Goal: Browse casually

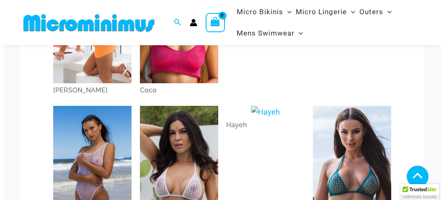
scroll to position [167, 0]
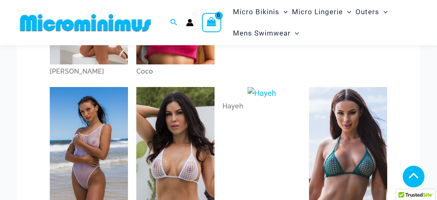
click at [162, 146] on img at bounding box center [175, 145] width 78 height 117
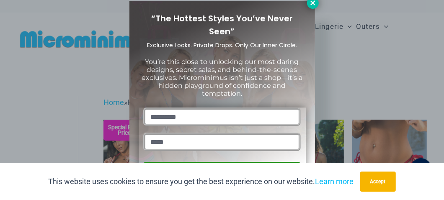
click at [310, 5] on icon at bounding box center [313, 3] width 8 height 8
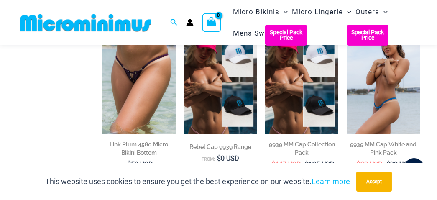
scroll to position [1292, 0]
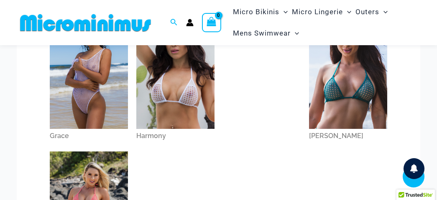
scroll to position [243, 0]
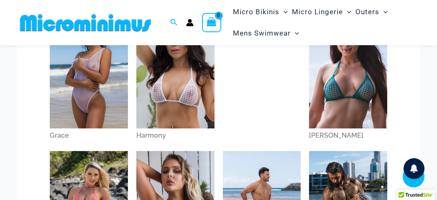
click at [87, 90] on img at bounding box center [89, 69] width 78 height 117
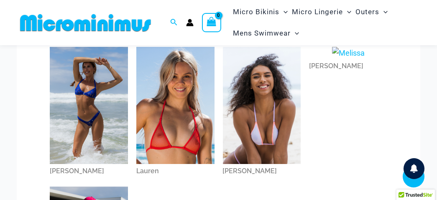
scroll to position [494, 0]
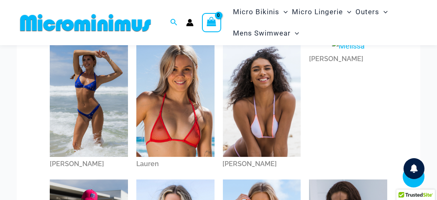
click at [198, 121] on img at bounding box center [175, 98] width 78 height 117
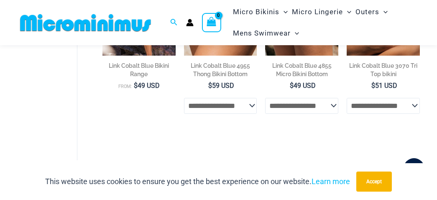
scroll to position [167, 0]
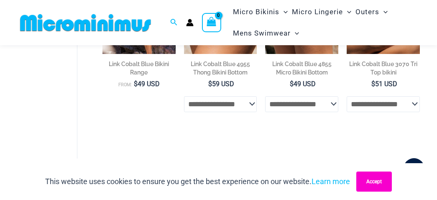
click at [388, 185] on button "Accept" at bounding box center [375, 182] width 36 height 20
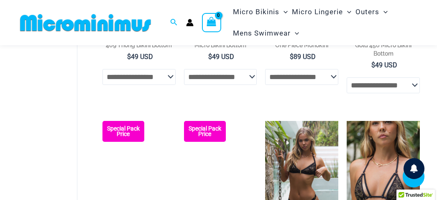
scroll to position [795, 0]
